Goal: Ask a question

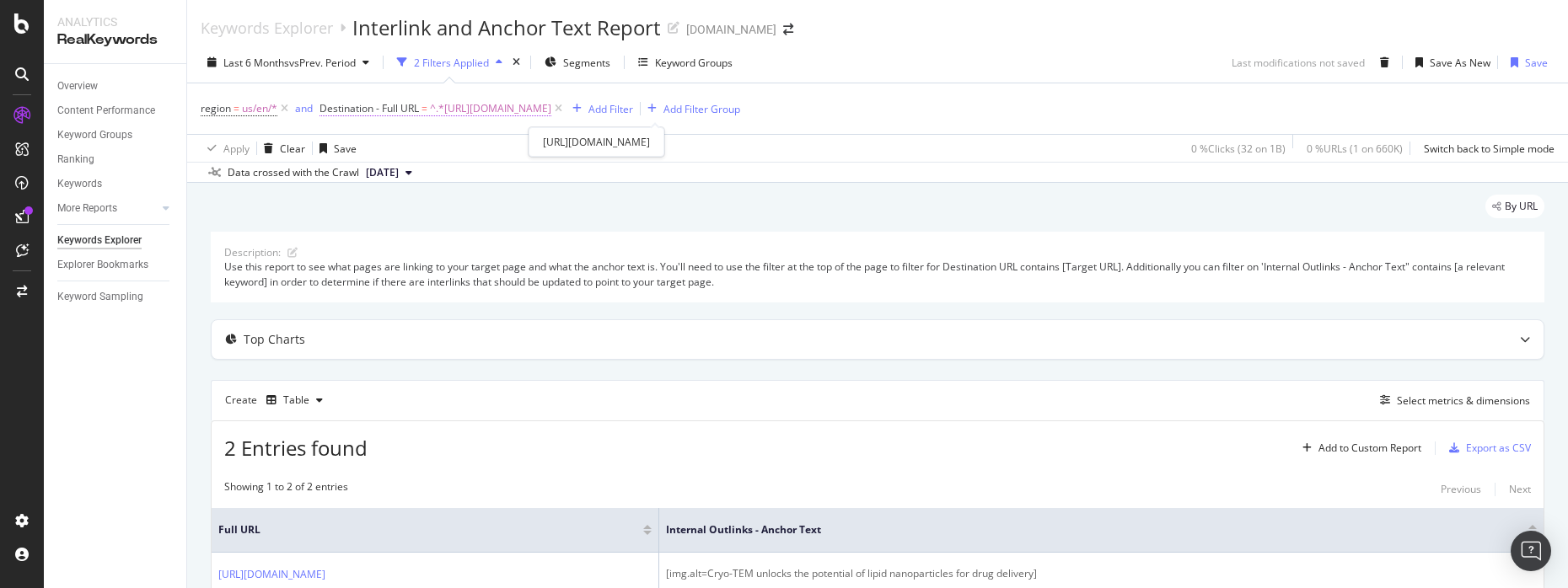
click at [552, 114] on span "^.*[URL][DOMAIN_NAME]" at bounding box center [490, 108] width 122 height 24
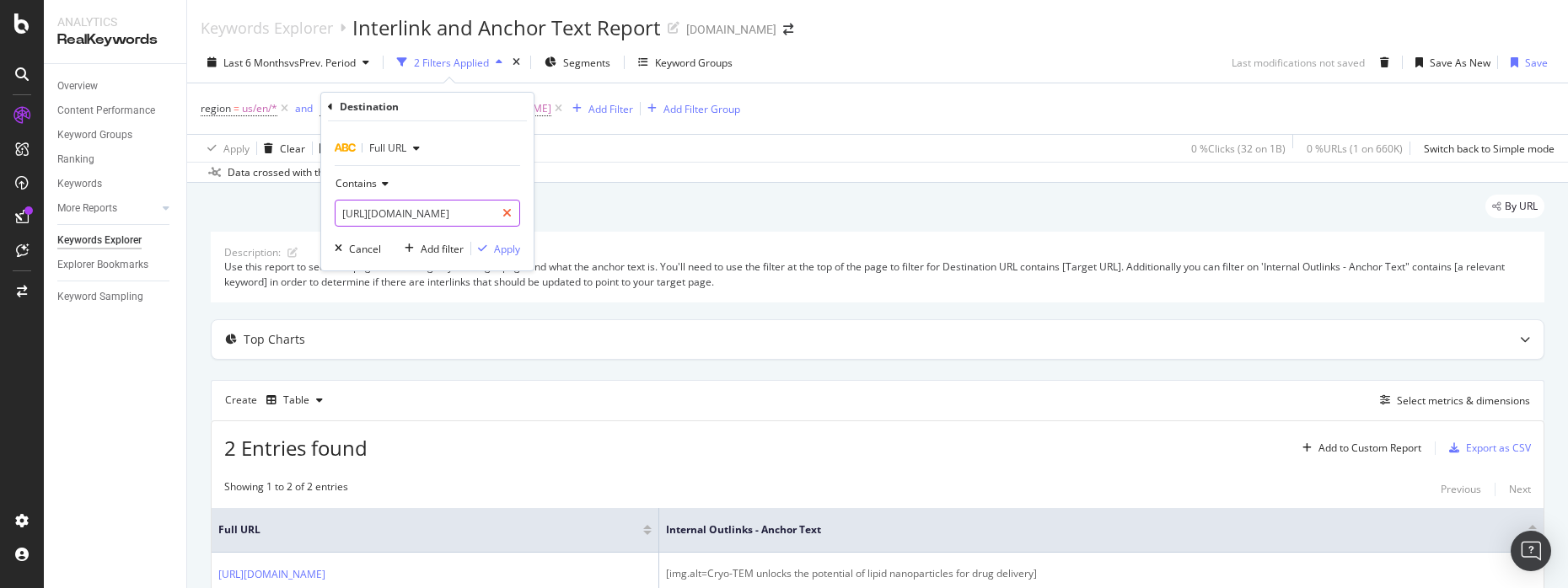
click at [511, 214] on icon at bounding box center [508, 214] width 10 height 11
click at [502, 212] on input "text" at bounding box center [427, 214] width 184 height 27
paste input "[URL][DOMAIN_NAME][MEDICAL_DATA][MEDICAL_DATA]"
type input "[URL][DOMAIN_NAME][MEDICAL_DATA][MEDICAL_DATA]"
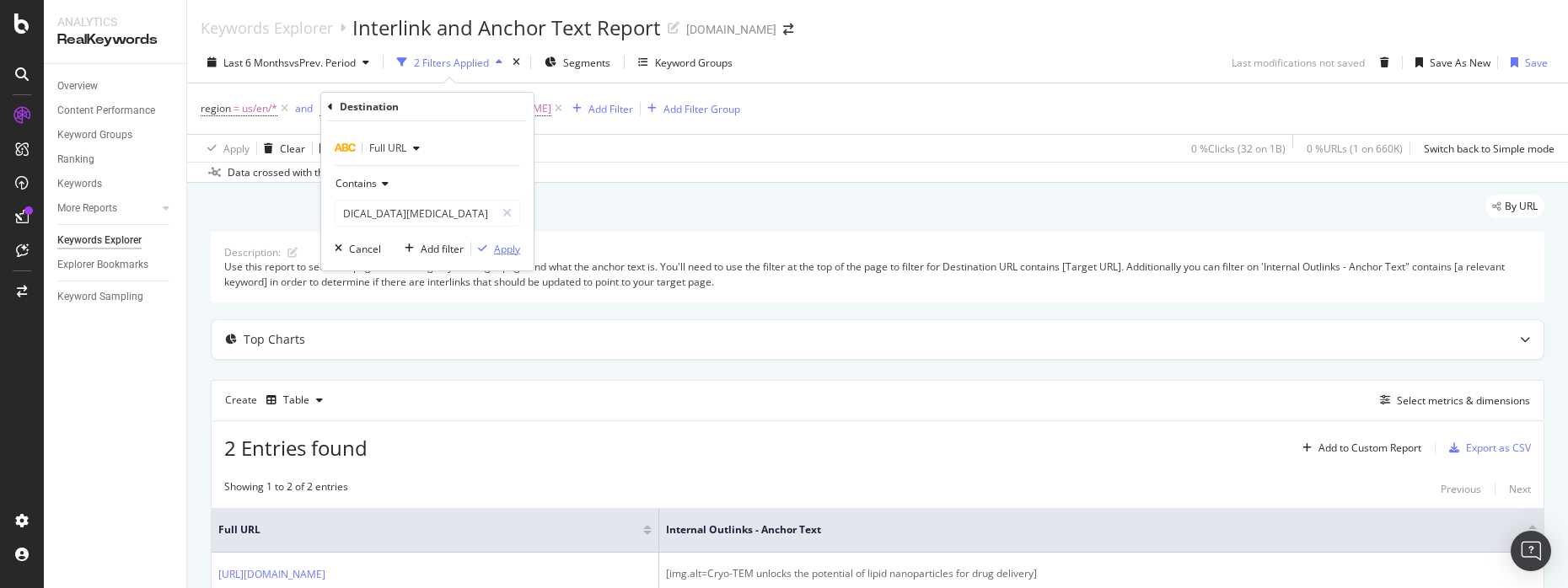
click at [504, 254] on div "Apply" at bounding box center [507, 249] width 26 height 14
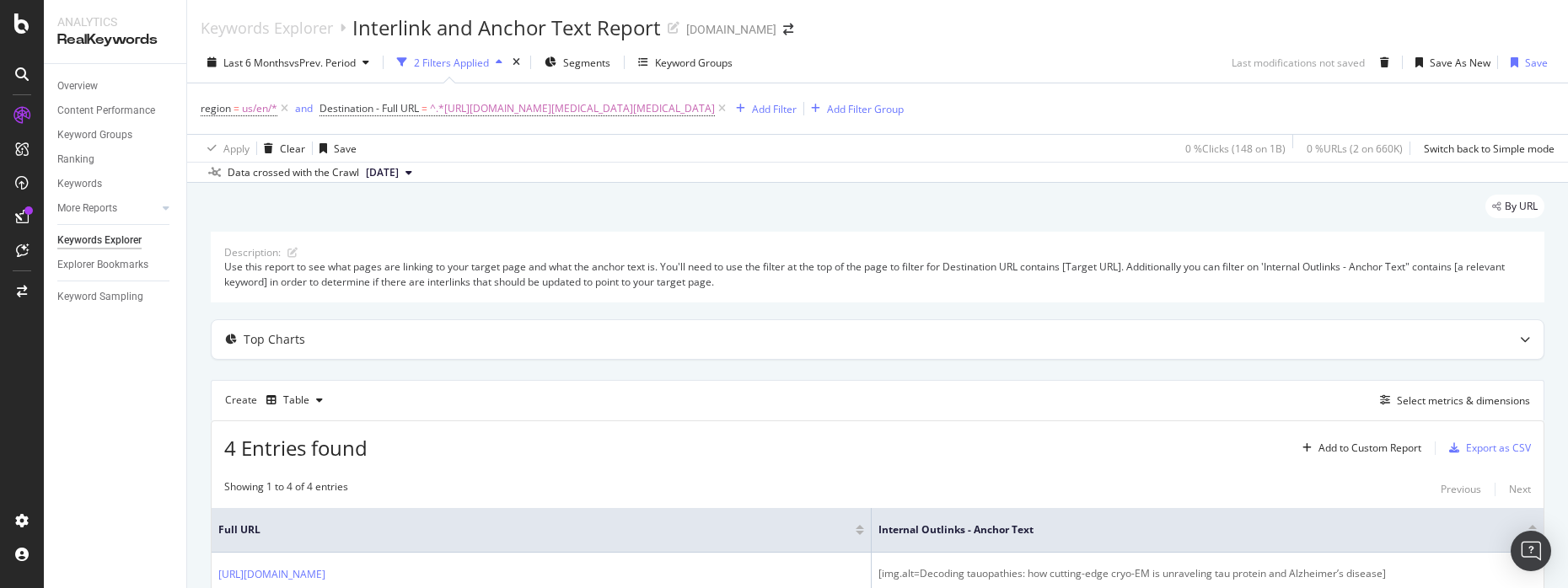
scroll to position [243, 0]
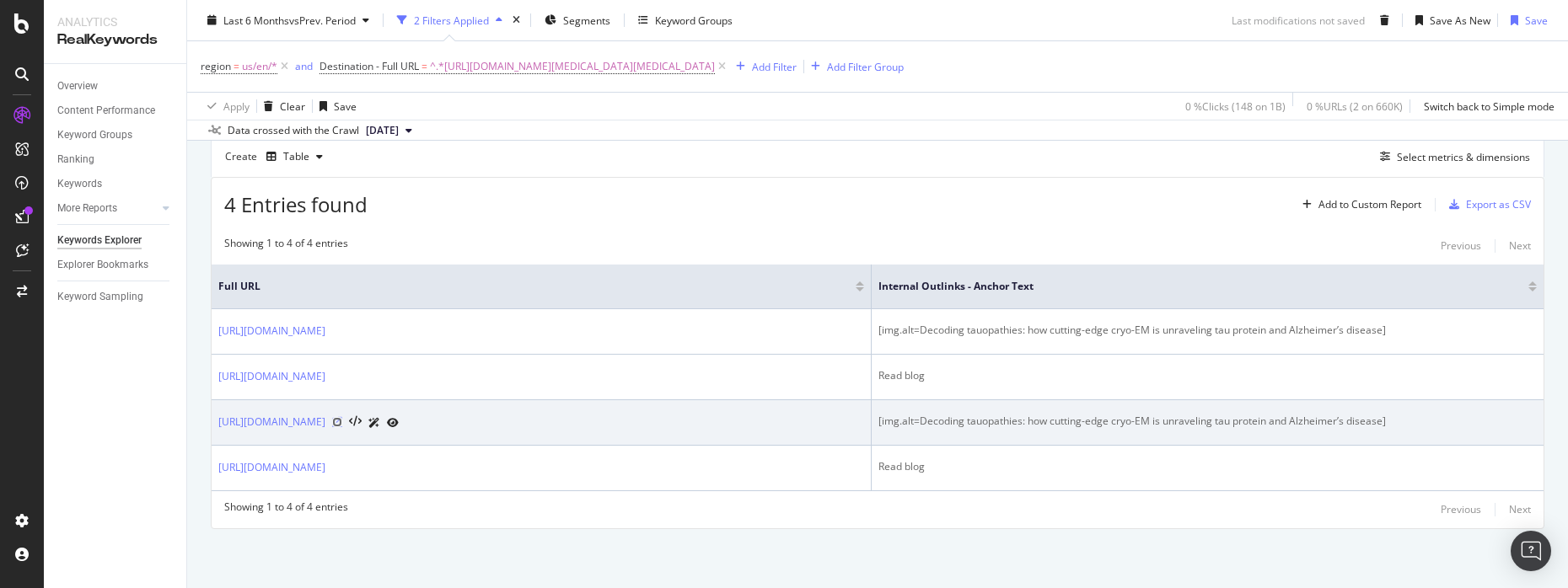
click at [342, 419] on icon at bounding box center [337, 422] width 11 height 11
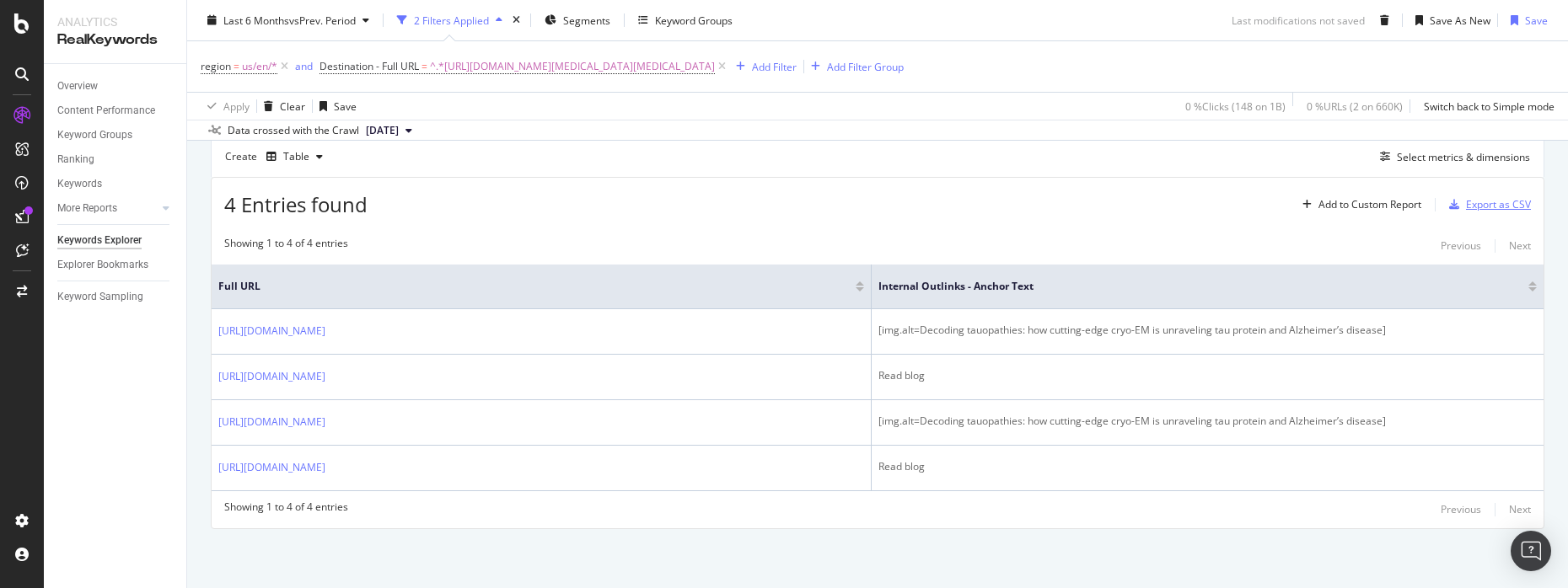
click at [1503, 205] on div "Export as CSV" at bounding box center [1499, 204] width 65 height 14
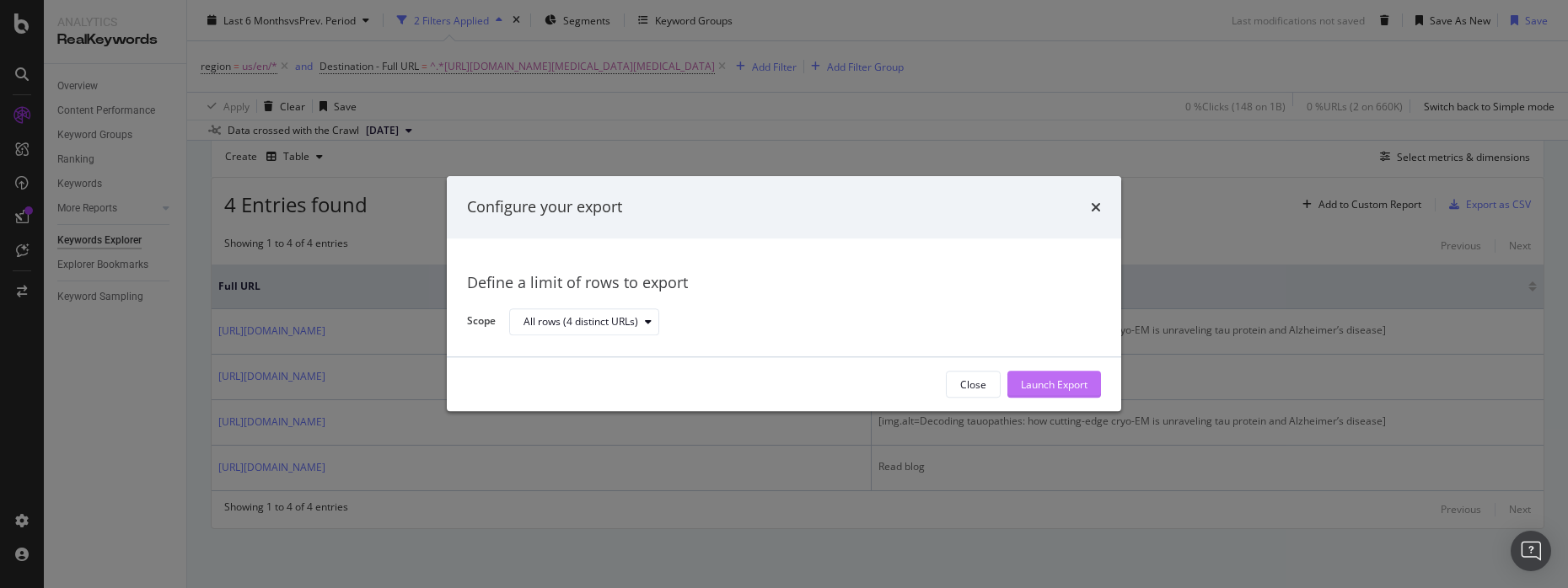
click at [1060, 383] on div "Launch Export" at bounding box center [1055, 384] width 67 height 14
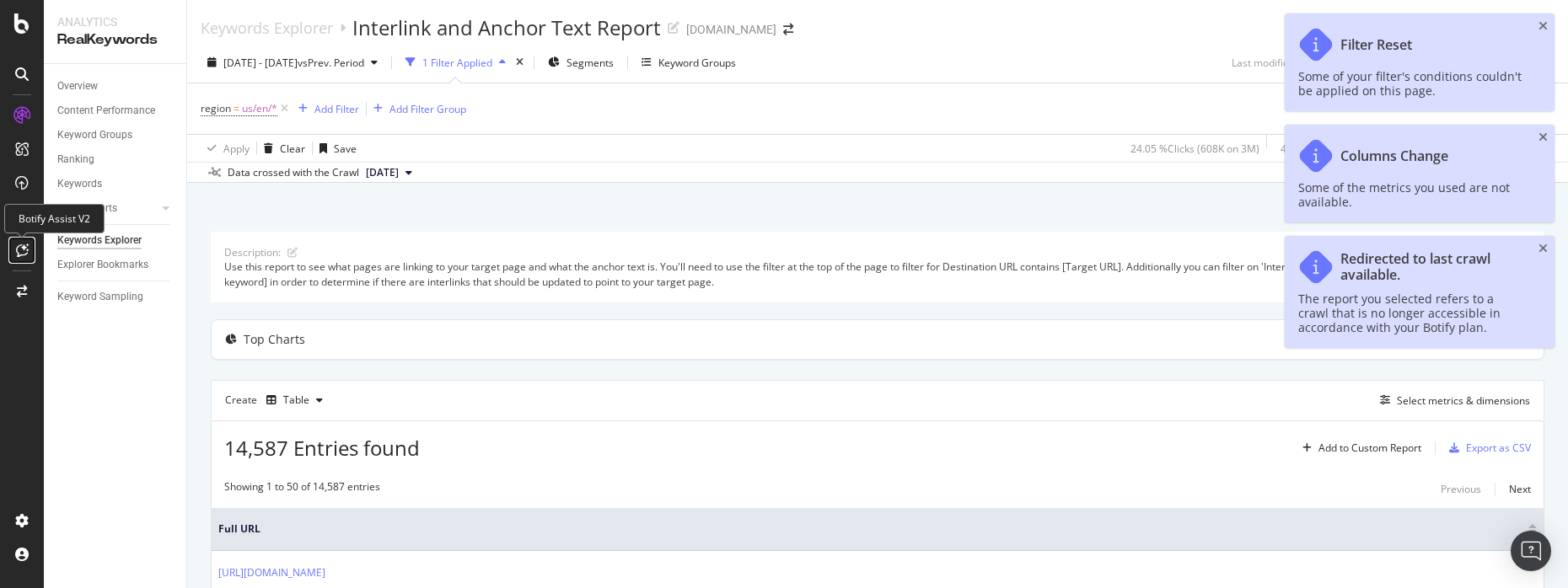
click at [21, 250] on icon at bounding box center [22, 250] width 12 height 13
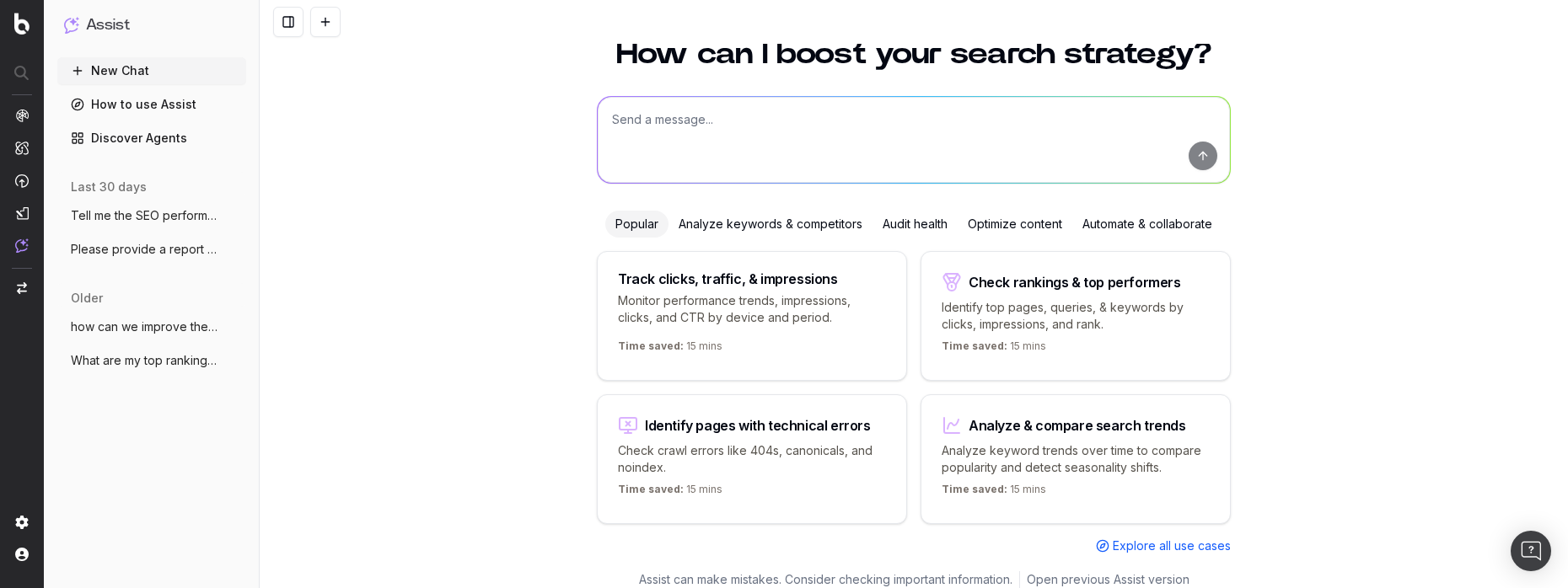
scroll to position [66, 0]
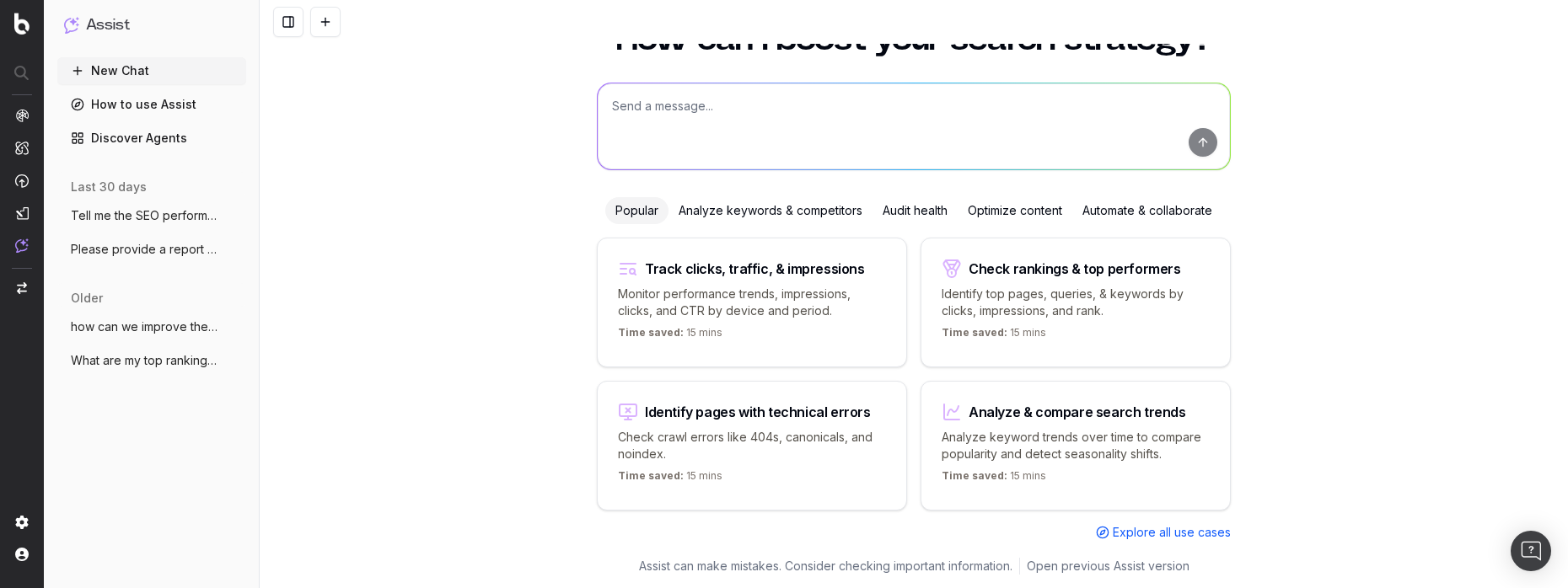
click at [676, 127] on textarea at bounding box center [914, 126] width 632 height 86
paste textarea
paste textarea "[URL][DOMAIN_NAME][MEDICAL_DATA][MEDICAL_DATA]"
click at [635, 104] on textarea "How can this blog be more reader friendly? https://www.thermofisher.com/blog/at…" at bounding box center [914, 126] width 632 height 86
click at [959, 107] on textarea "Please tell me how can this blog be more reader friendly? https://www.thermofis…" at bounding box center [914, 126] width 632 height 86
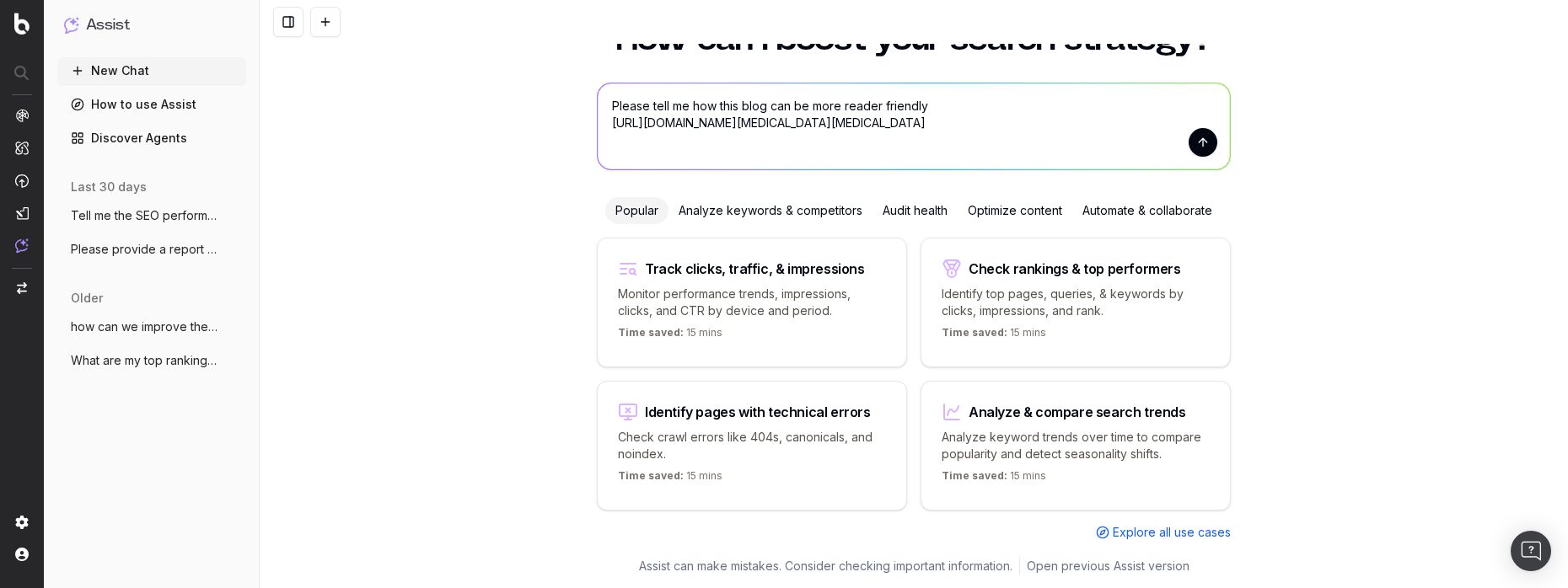
click at [948, 105] on textarea "Please tell me how this blog can be more reader friendly https://www.thermofish…" at bounding box center [914, 126] width 632 height 86
type textarea "Please tell me how this blog can be more reader friendly https://www.thermofish…"
click at [1195, 146] on button "submit" at bounding box center [1203, 143] width 29 height 29
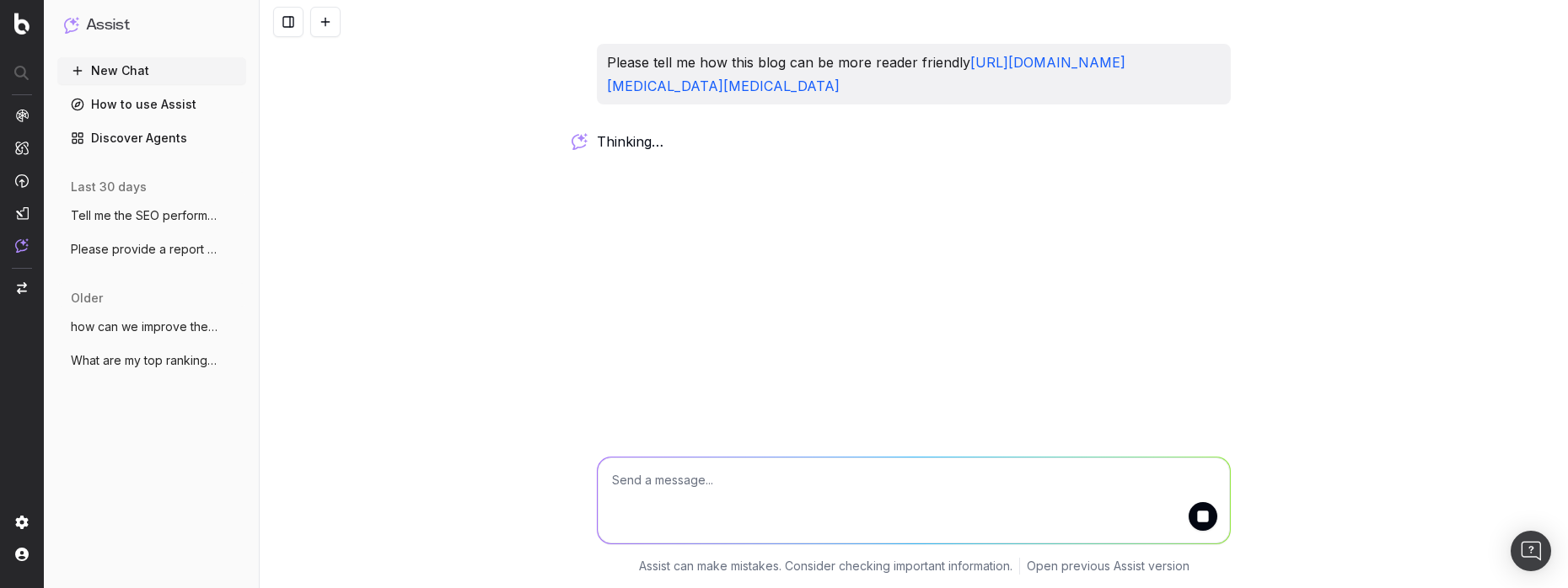
scroll to position [0, 0]
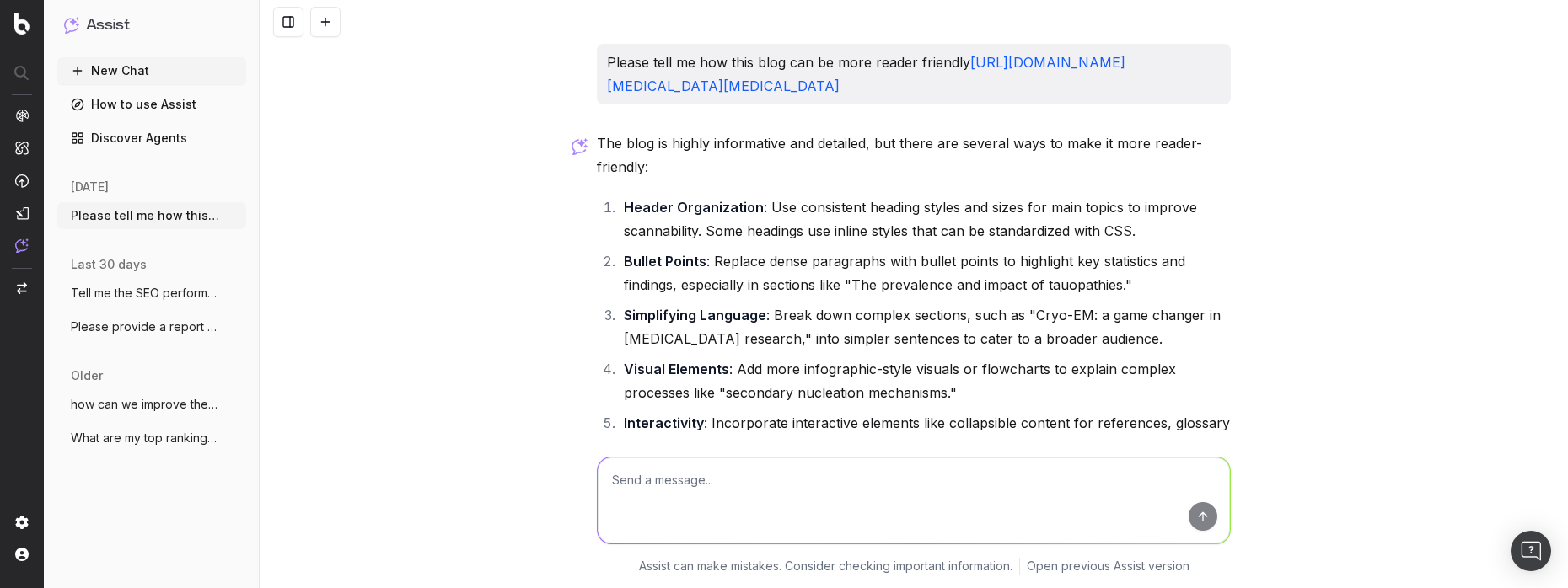
scroll to position [490, 0]
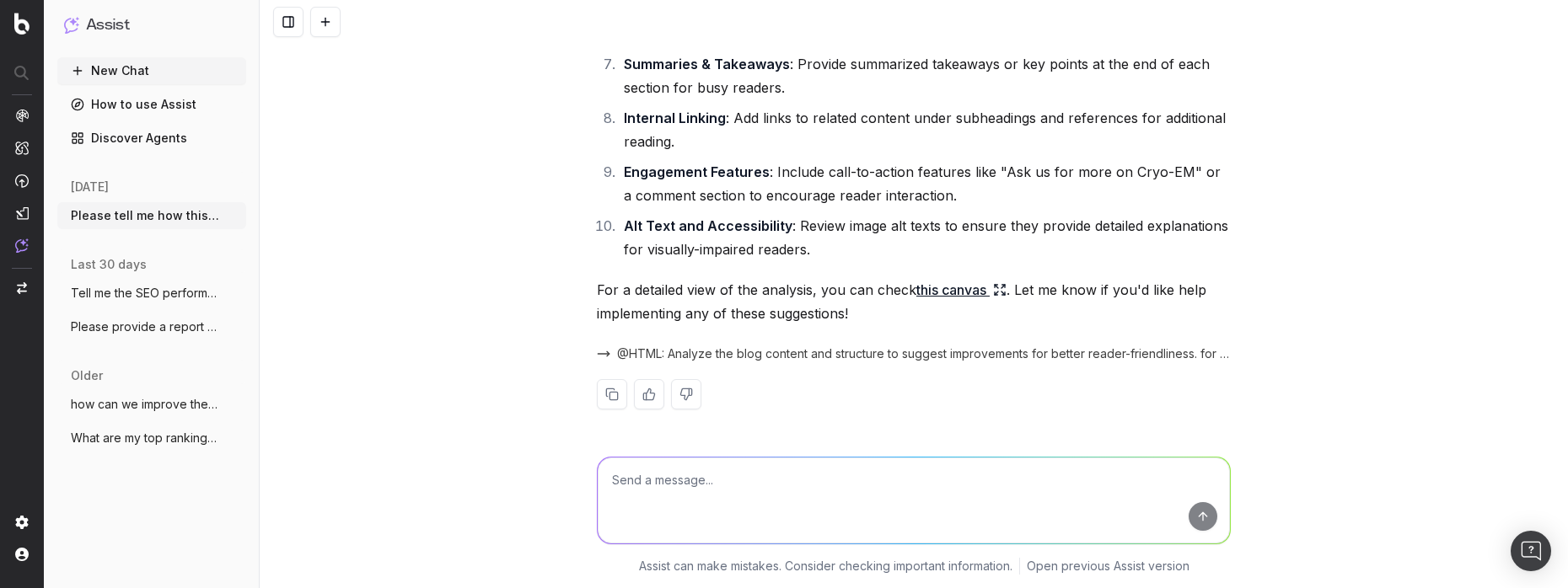
click at [1427, 328] on div "Please tell me how this blog can be more reader friendly https://www.thermofish…" at bounding box center [914, 294] width 1308 height 588
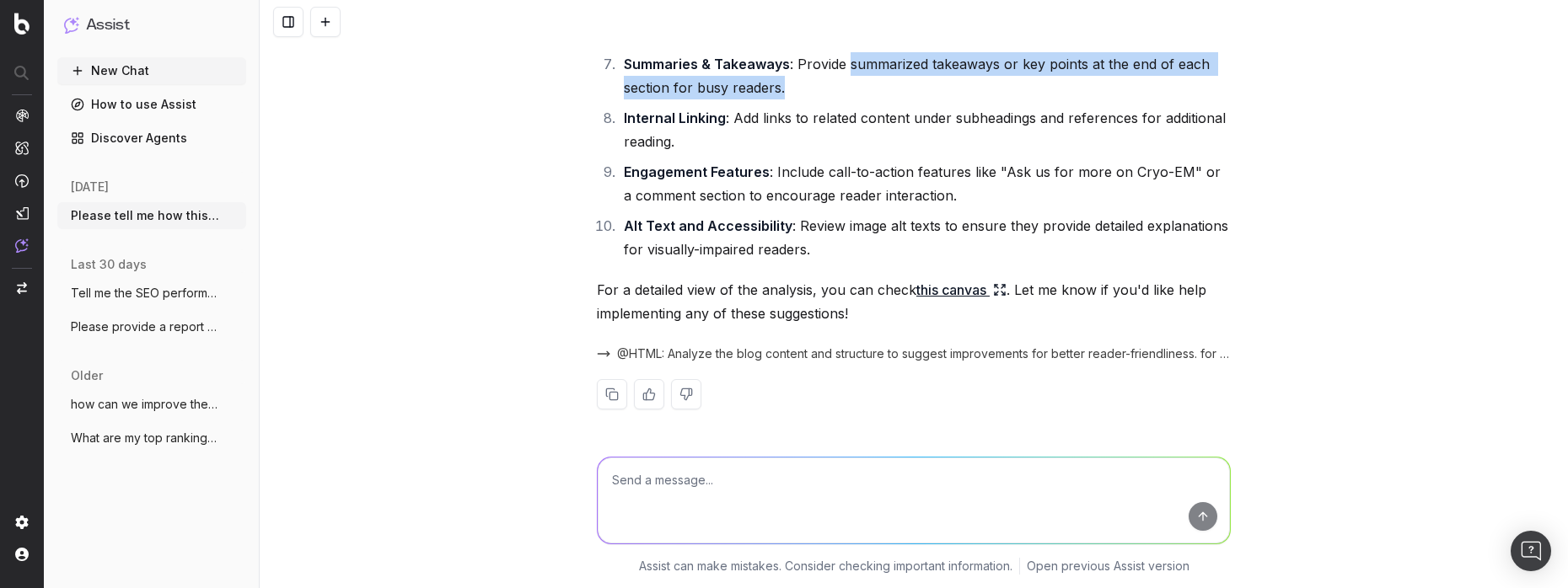
drag, startPoint x: 839, startPoint y: 63, endPoint x: 848, endPoint y: 87, distance: 25.6
click at [848, 87] on li "Summaries & Takeaways : Provide summarized takeaways or key points at the end o…" at bounding box center [924, 76] width 612 height 47
copy li "summarized takeaways or key points at the end of each section for busy readers."
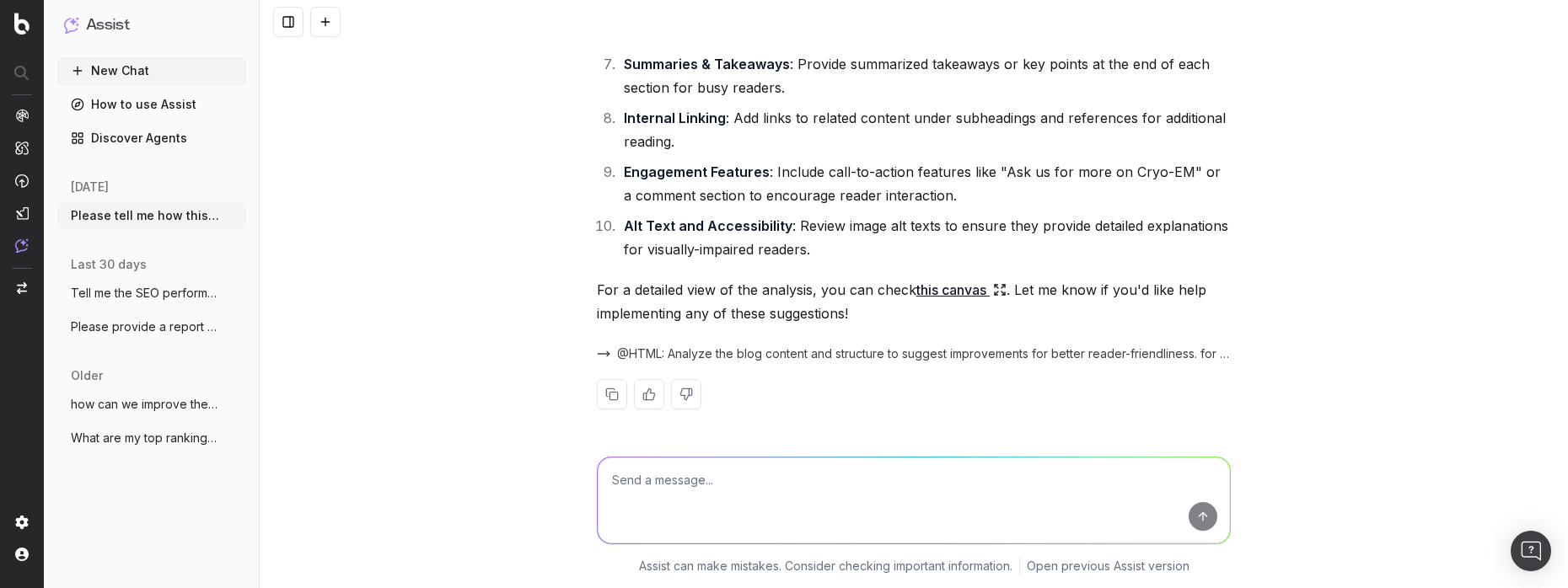
click at [760, 223] on strong "Alt Text and Accessibility" at bounding box center [708, 226] width 169 height 17
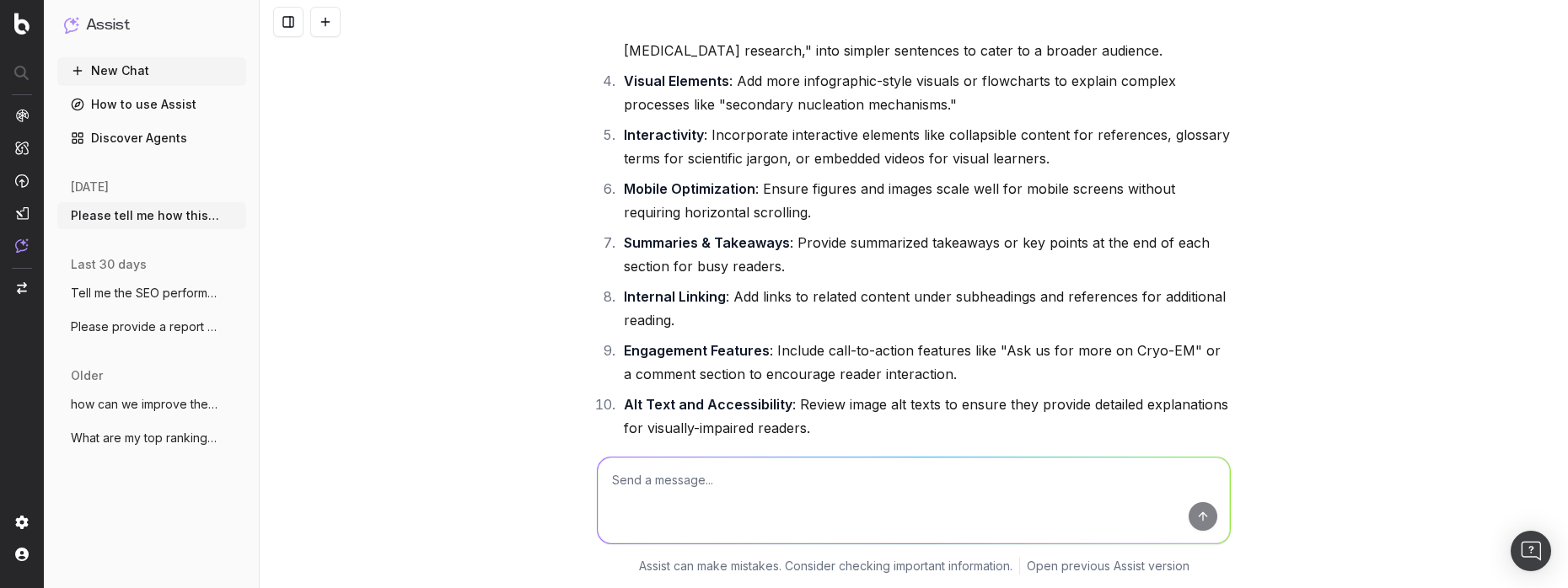
scroll to position [285, 0]
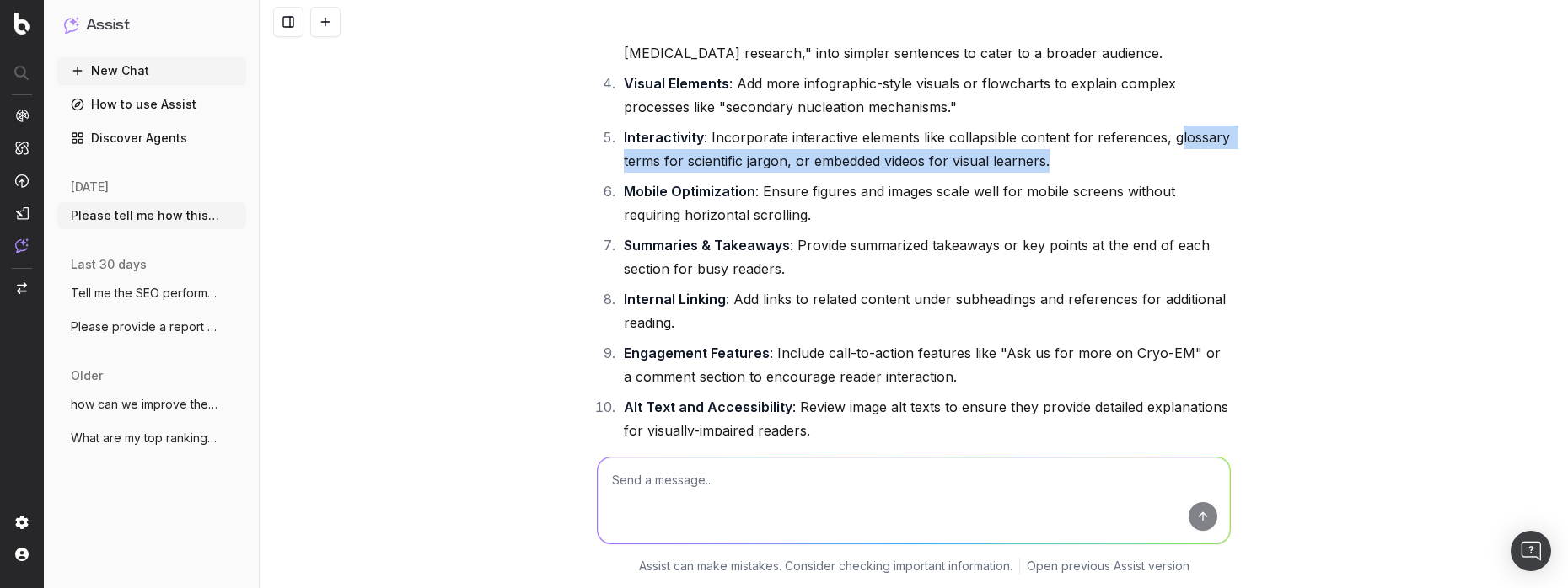
drag, startPoint x: 1166, startPoint y: 159, endPoint x: 1174, endPoint y: 185, distance: 27.2
click at [1174, 172] on li "Interactivity : Incorporate interactive elements like collapsible content for r…" at bounding box center [924, 148] width 612 height 47
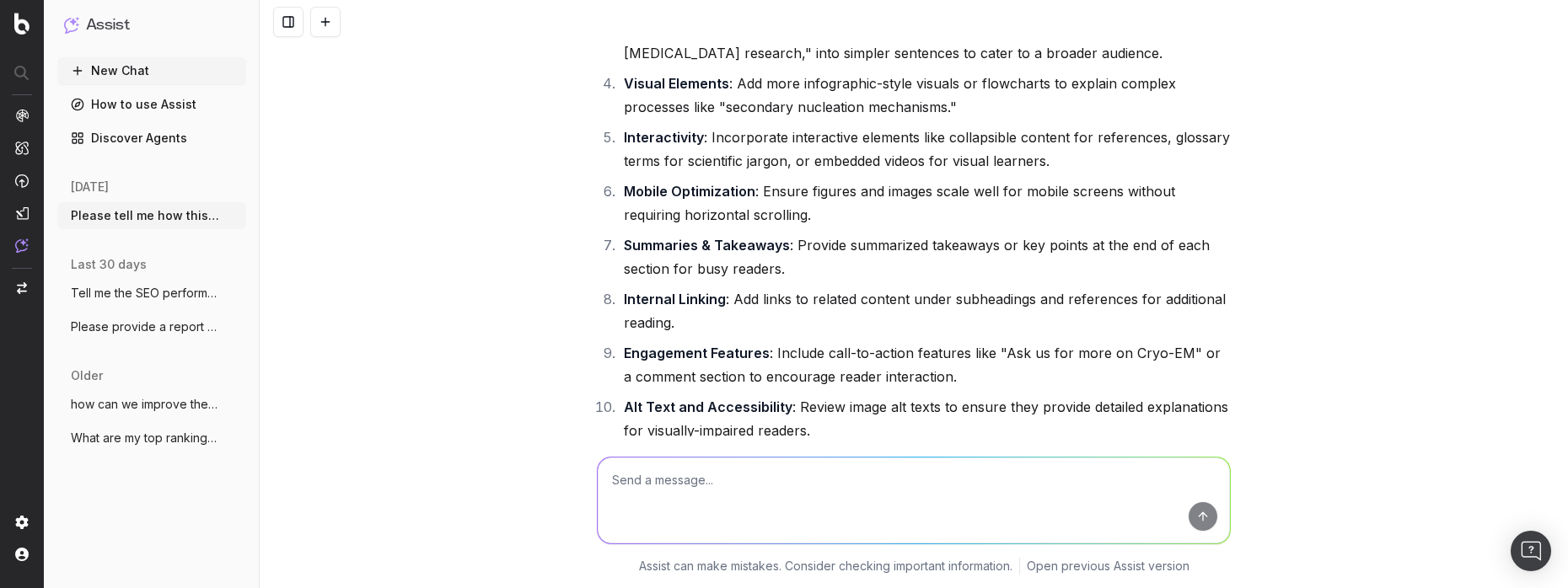
click at [1407, 314] on div "Please tell me how this blog can be more reader friendly https://www.thermofish…" at bounding box center [914, 294] width 1308 height 588
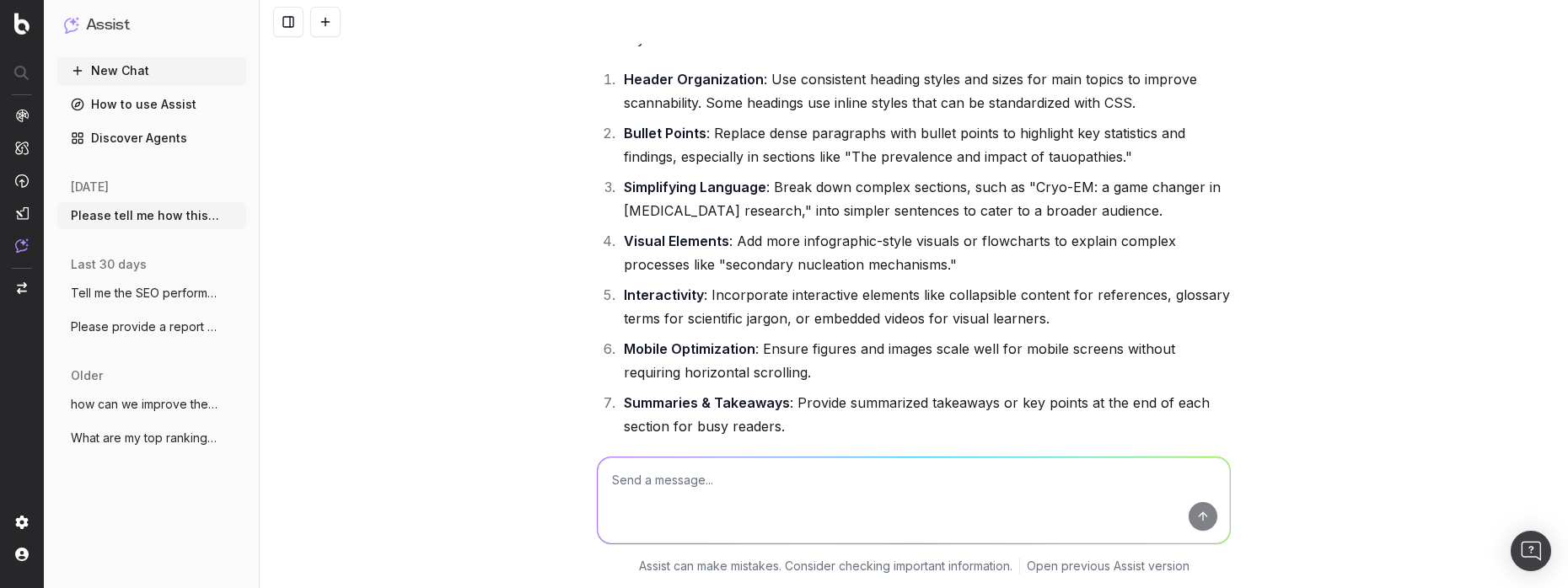
scroll to position [112, 0]
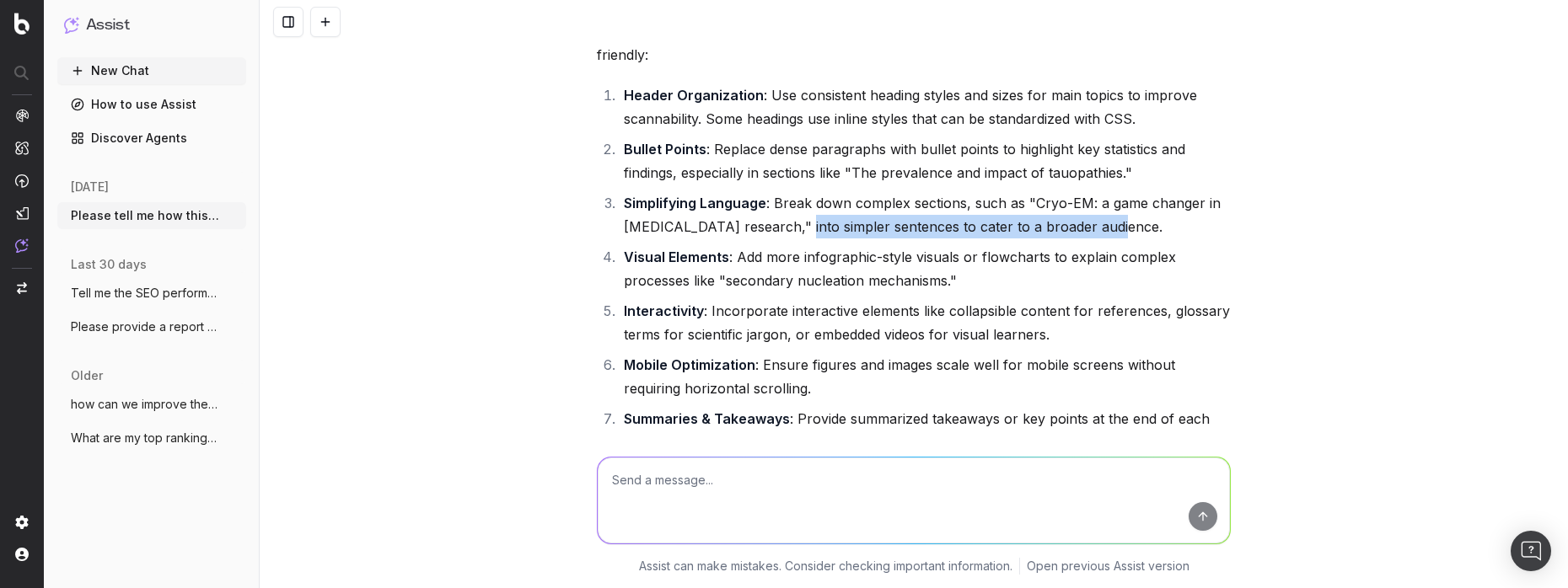
drag, startPoint x: 1096, startPoint y: 250, endPoint x: 782, endPoint y: 256, distance: 314.1
click at [782, 238] on li "Simplifying Language : Break down complex sections, such as "Cryo-EM: a game ch…" at bounding box center [924, 215] width 612 height 47
copy li "simpler sentences to cater to a broader audience."
click at [911, 168] on li "Bullet Points : Replace dense paragraphs with bullet points to highlight key st…" at bounding box center [924, 160] width 612 height 47
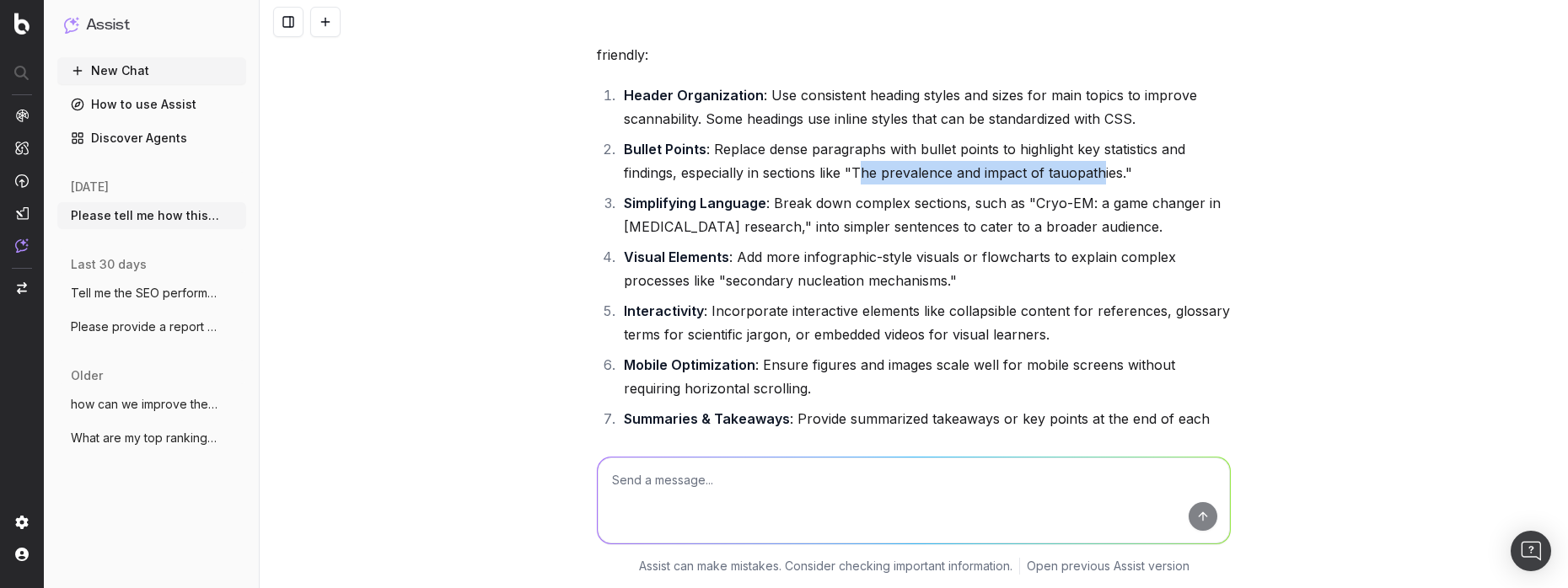
drag, startPoint x: 855, startPoint y: 195, endPoint x: 1098, endPoint y: 195, distance: 243.0
click at [1098, 185] on li "Bullet Points : Replace dense paragraphs with bullet points to highlight key st…" at bounding box center [924, 160] width 612 height 47
